Goal: Navigation & Orientation: Find specific page/section

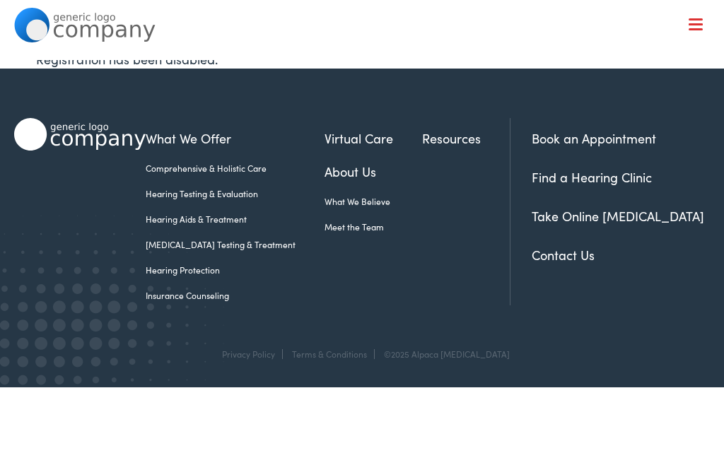
click at [619, 176] on link "Find a Hearing Clinic" at bounding box center [592, 177] width 120 height 18
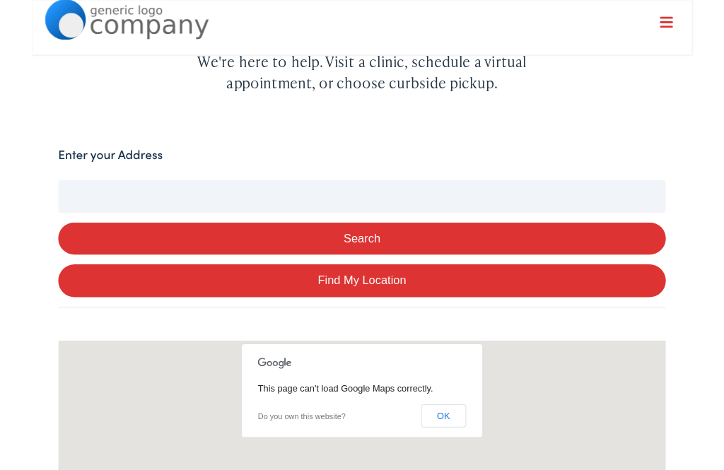
scroll to position [274, 0]
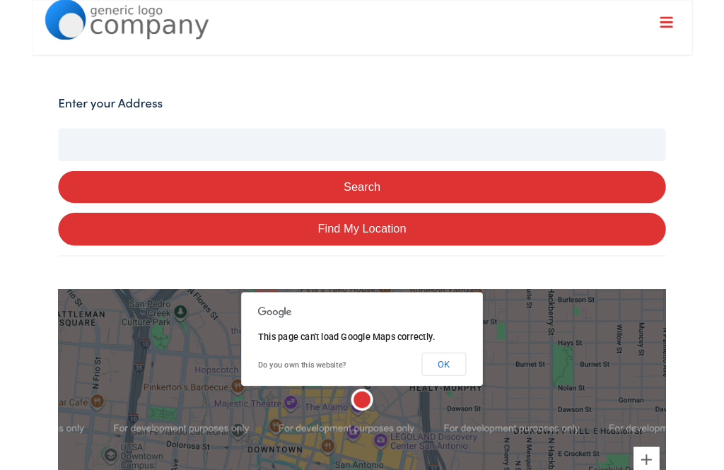
click at [475, 395] on button "OK" at bounding box center [452, 399] width 49 height 25
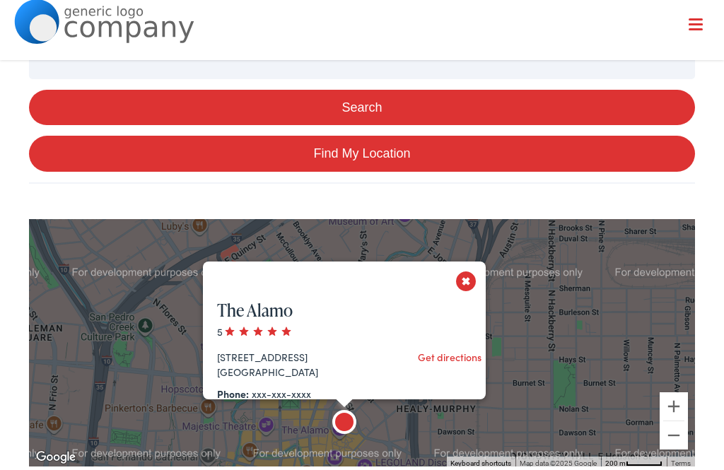
scroll to position [371, 0]
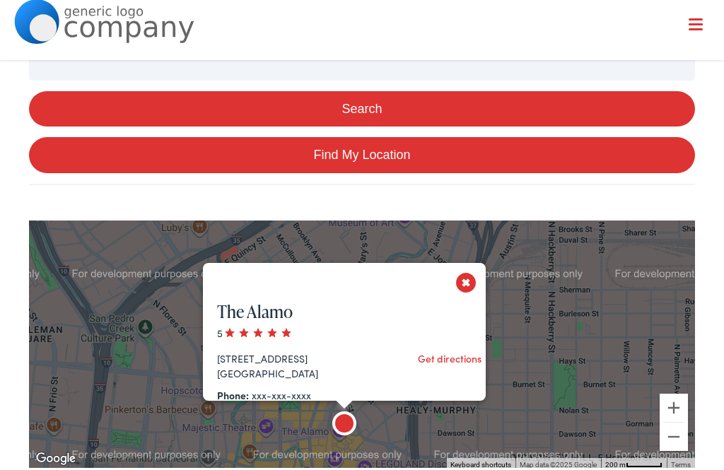
click at [437, 152] on link "Find My Location" at bounding box center [362, 155] width 666 height 36
type input "[GEOGRAPHIC_DATA], [US_STATE]"
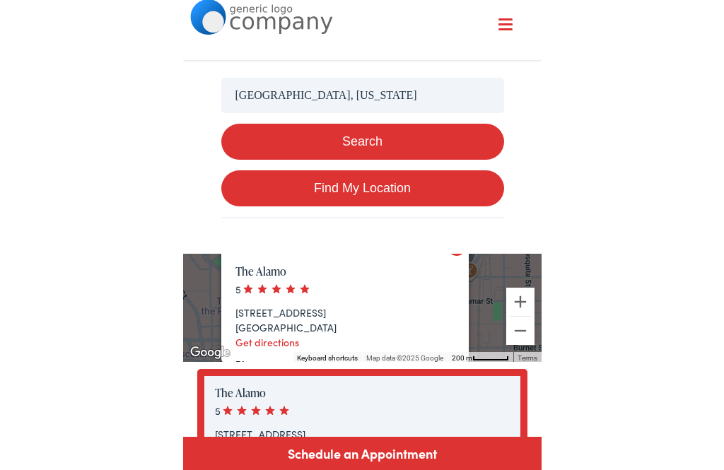
scroll to position [371, 0]
